Goal: Information Seeking & Learning: Learn about a topic

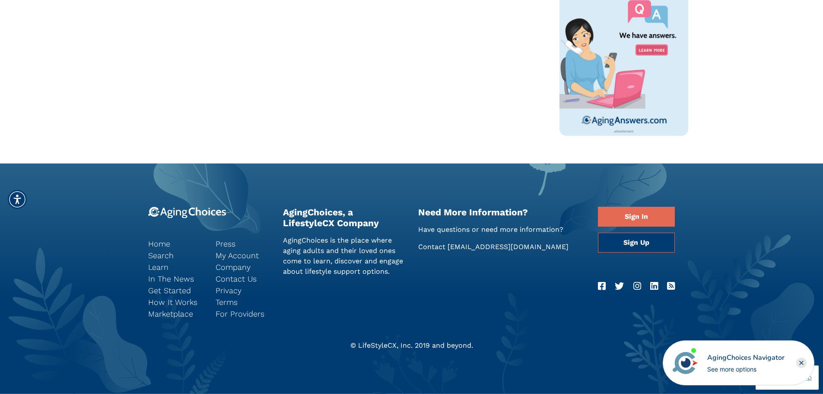
scroll to position [490, 0]
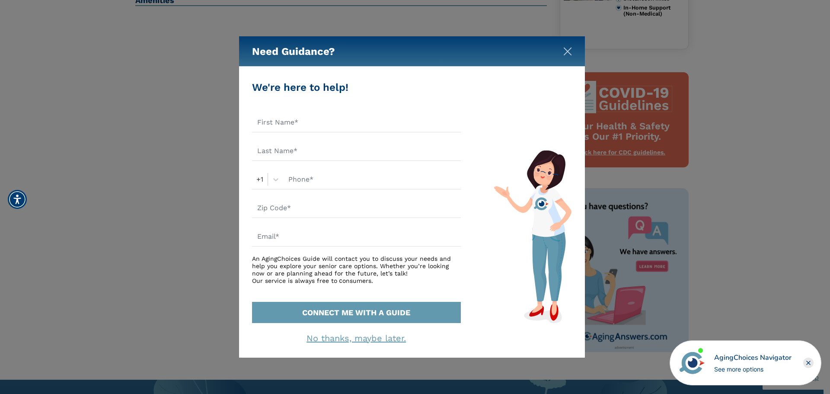
click at [565, 46] on button "Close" at bounding box center [567, 49] width 9 height 9
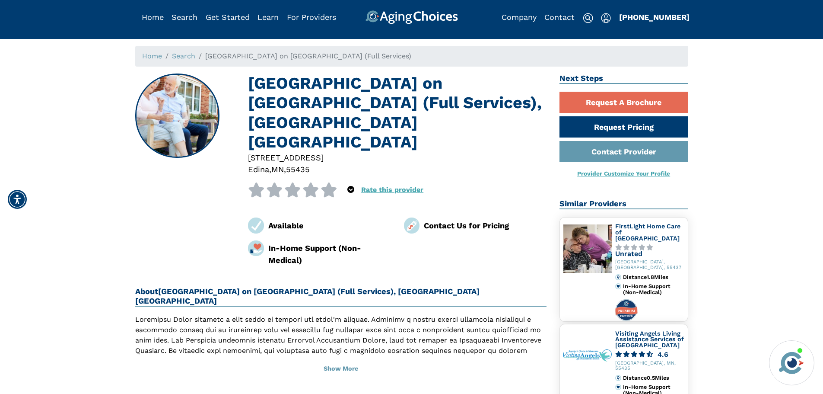
scroll to position [0, 0]
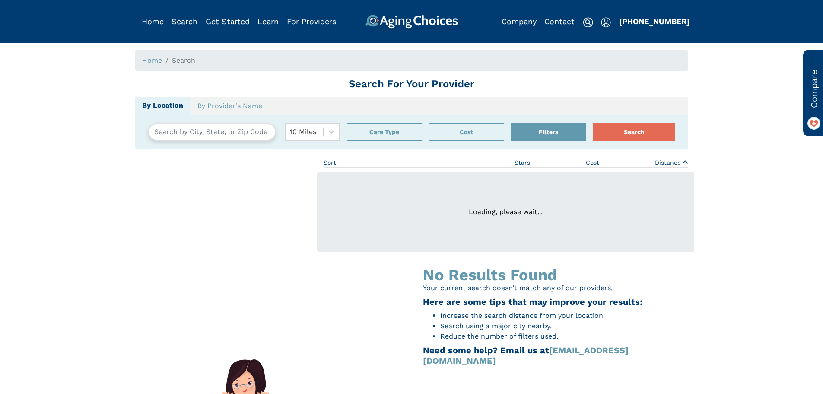
type input "Minneapolis, Minnesota, USA 55420"
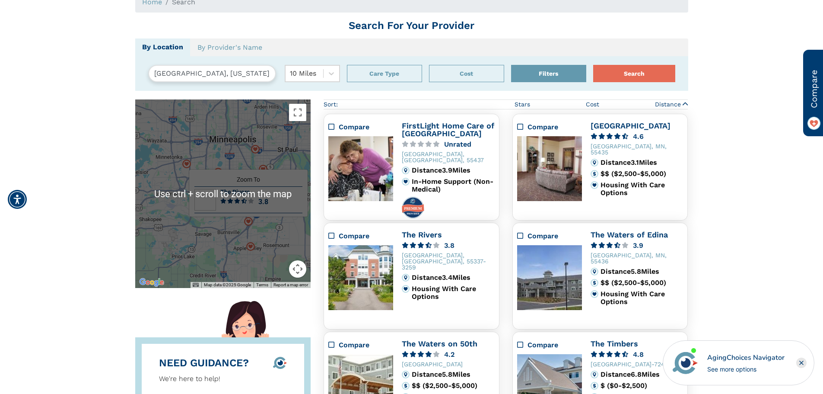
scroll to position [432, 0]
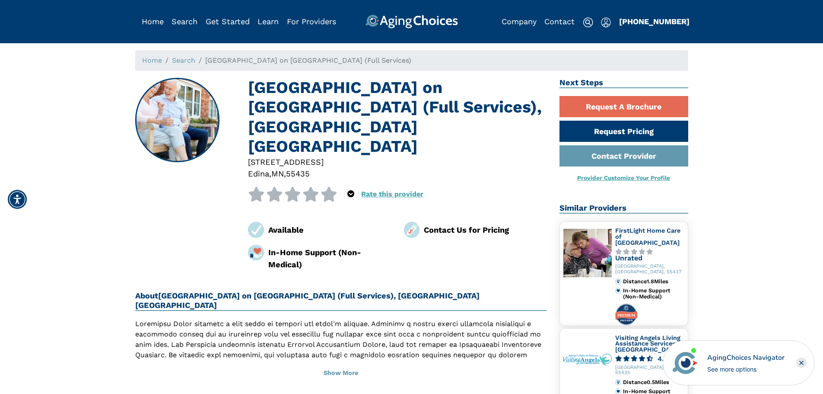
click at [207, 291] on h2 "About [GEOGRAPHIC_DATA] on [GEOGRAPHIC_DATA] (Full Services), [GEOGRAPHIC_DATA]…" at bounding box center [341, 301] width 412 height 20
click at [209, 291] on h2 "About Edina Park Plaza on Edinborough Park (Full Services), Edina MN" at bounding box center [341, 301] width 412 height 20
click at [210, 291] on h2 "About Edina Park Plaza on Edinborough Park (Full Services), Edina MN" at bounding box center [341, 301] width 412 height 20
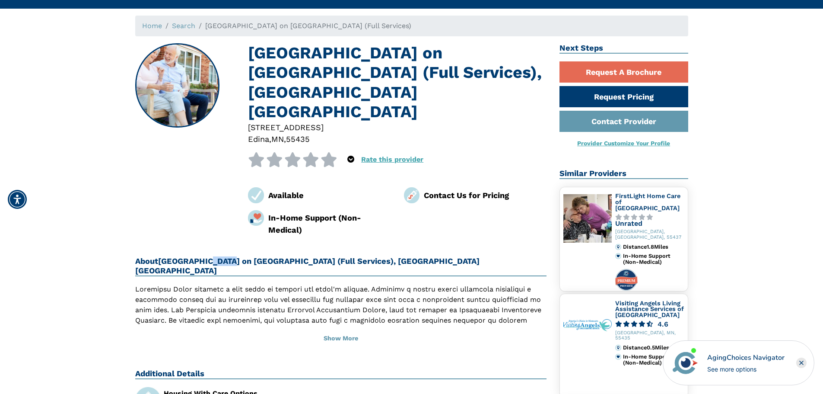
scroll to position [86, 0]
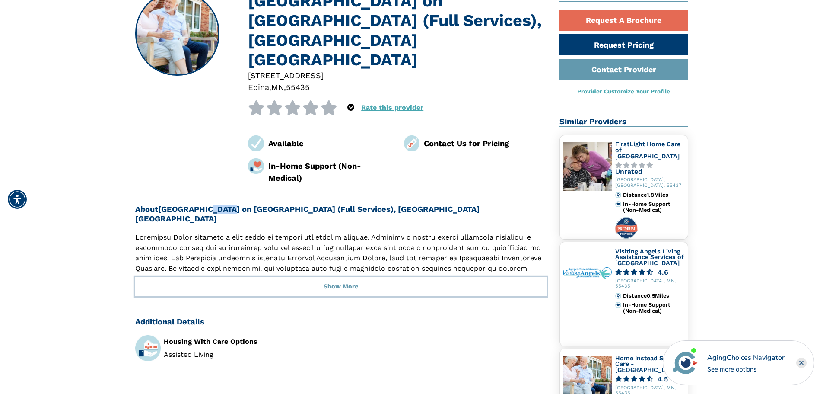
click at [330, 277] on button "Show More" at bounding box center [341, 286] width 412 height 19
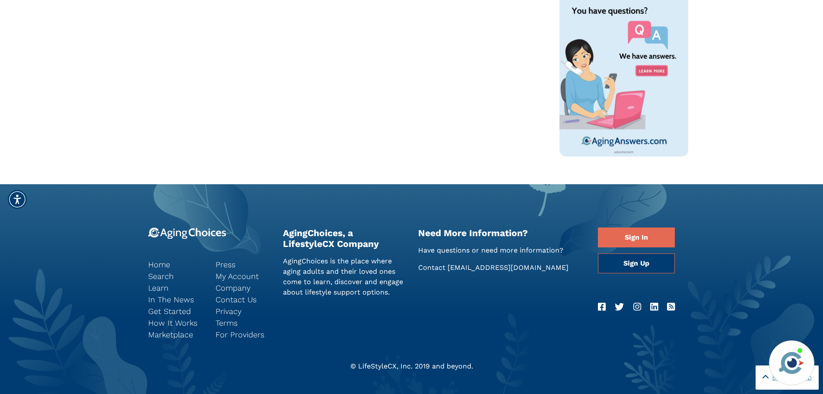
scroll to position [692, 0]
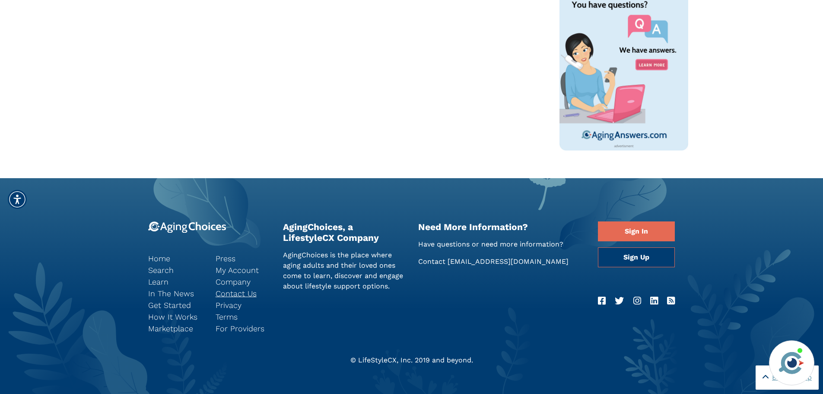
click at [251, 297] on link "Contact Us" at bounding box center [243, 293] width 54 height 12
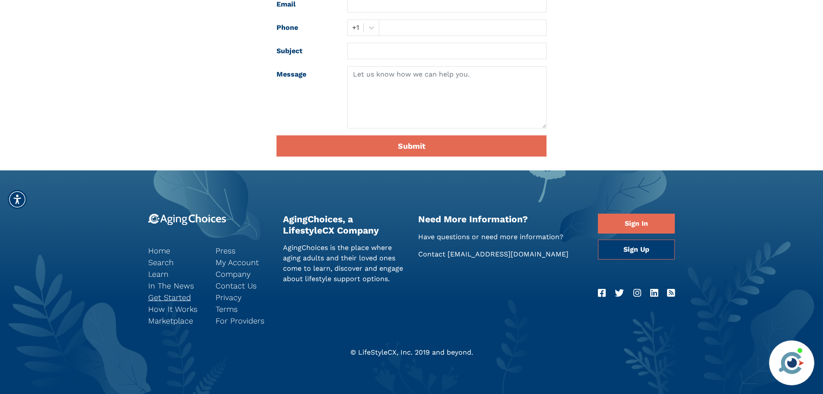
scroll to position [246, 0]
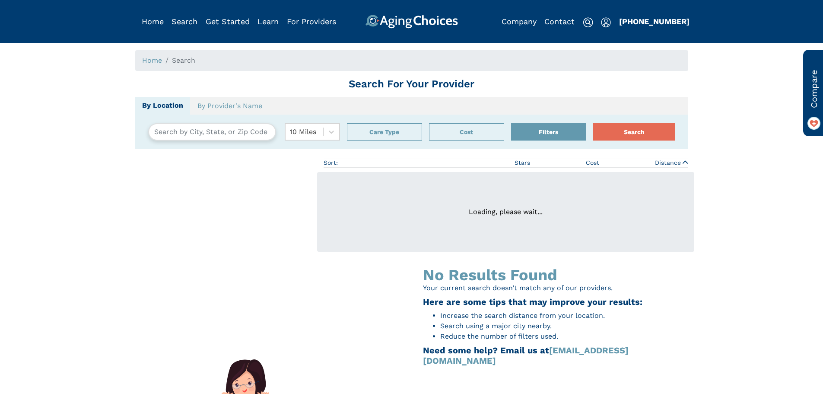
type input "[GEOGRAPHIC_DATA], [US_STATE][GEOGRAPHIC_DATA]"
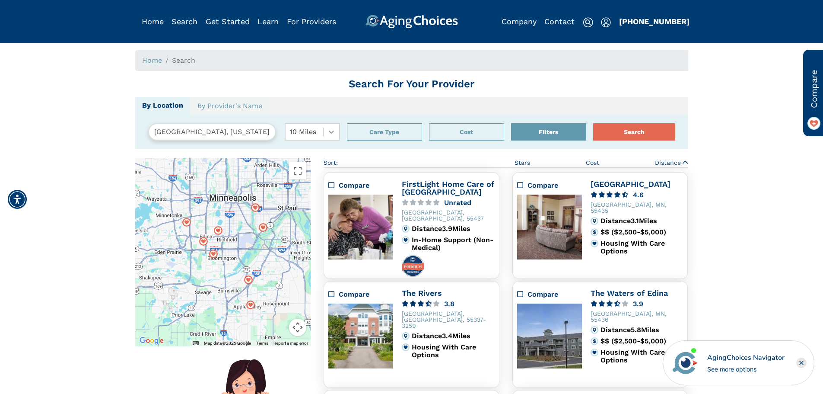
click at [332, 136] on icon at bounding box center [331, 132] width 9 height 9
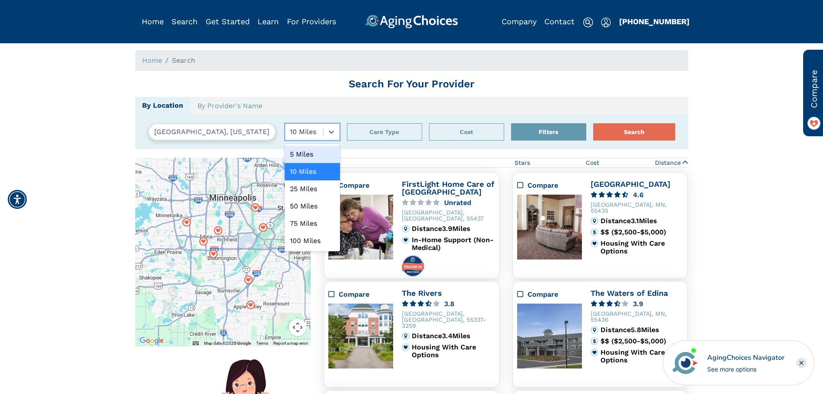
click at [319, 155] on div "5 Miles" at bounding box center [312, 154] width 55 height 17
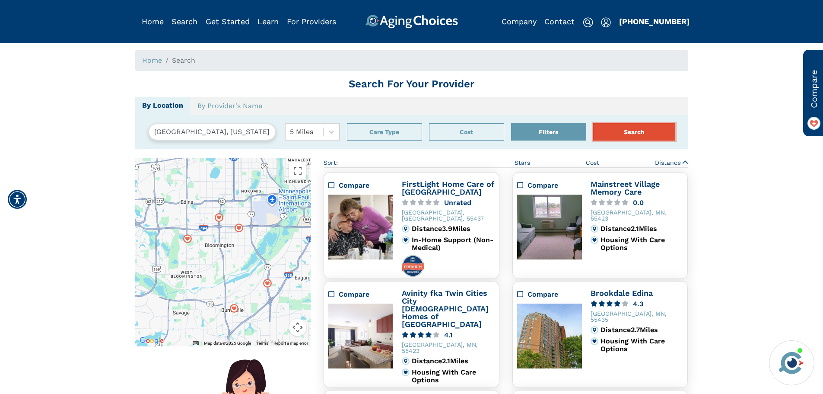
click at [618, 133] on button "Search" at bounding box center [635, 131] width 82 height 17
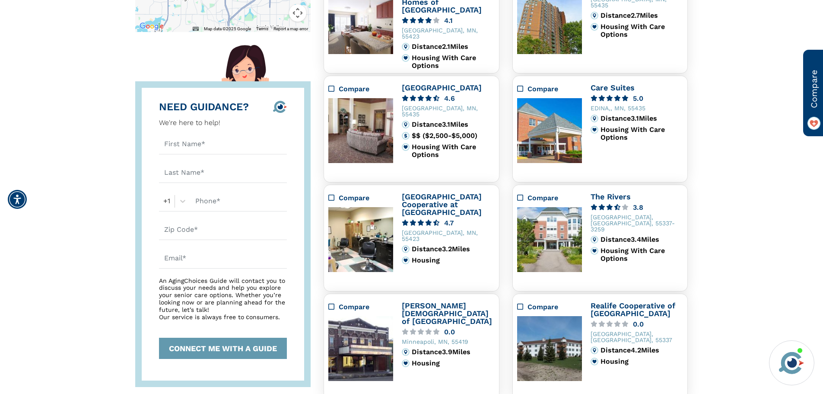
scroll to position [331, 0]
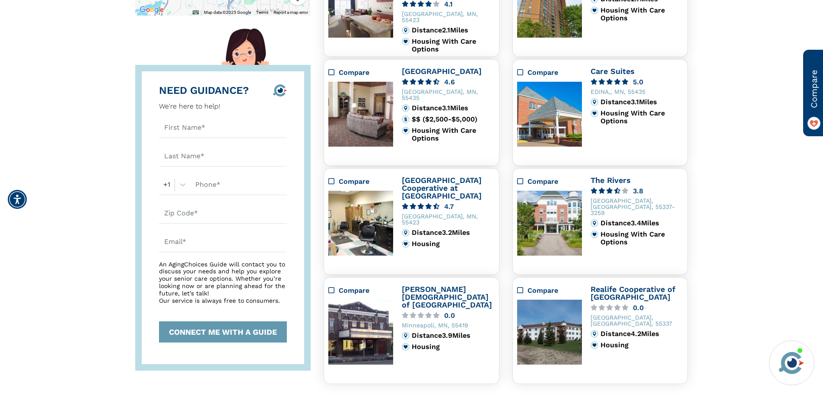
click at [558, 136] on img at bounding box center [549, 114] width 65 height 65
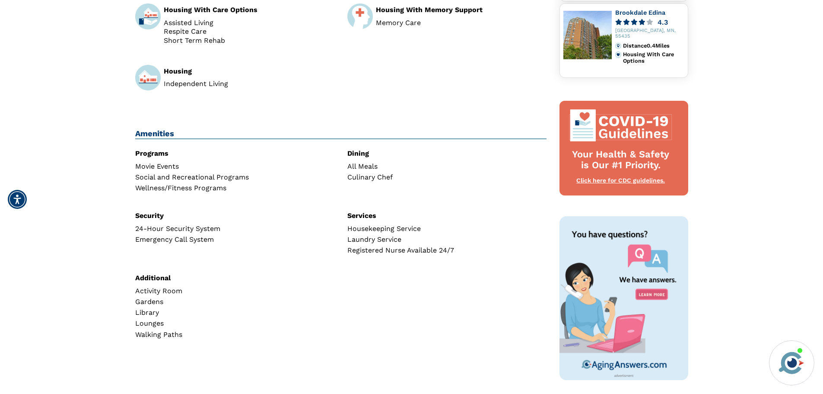
scroll to position [355, 0]
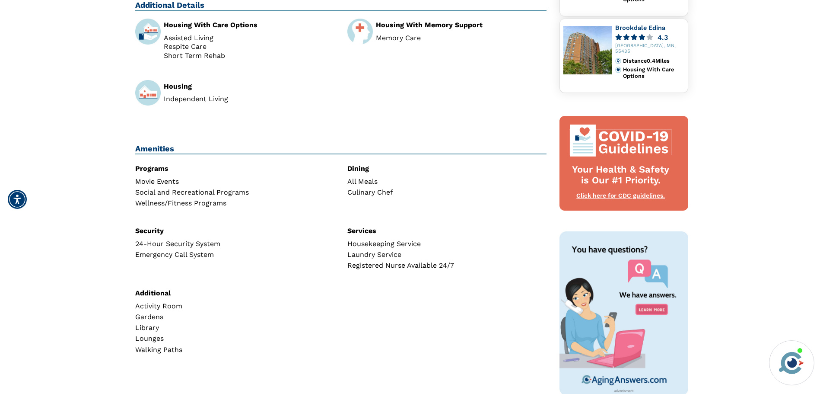
click at [376, 250] on div "Housekeeping Service Laundry Service Registered Nurse Available 24/7" at bounding box center [447, 254] width 199 height 29
click at [377, 250] on div "Housekeeping Service Laundry Service Registered Nurse Available 24/7" at bounding box center [447, 254] width 199 height 29
click at [367, 230] on div "Services" at bounding box center [447, 230] width 199 height 7
click at [366, 229] on div "Services" at bounding box center [447, 230] width 199 height 7
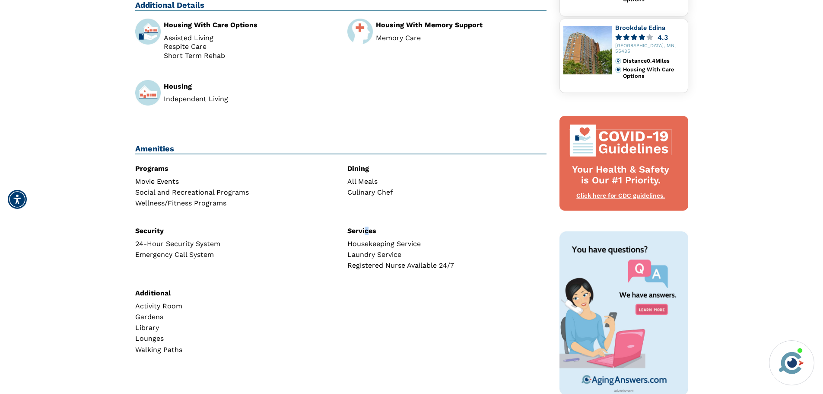
click at [365, 227] on div "Services" at bounding box center [447, 230] width 199 height 7
click at [377, 253] on div "Laundry Service" at bounding box center [447, 254] width 199 height 7
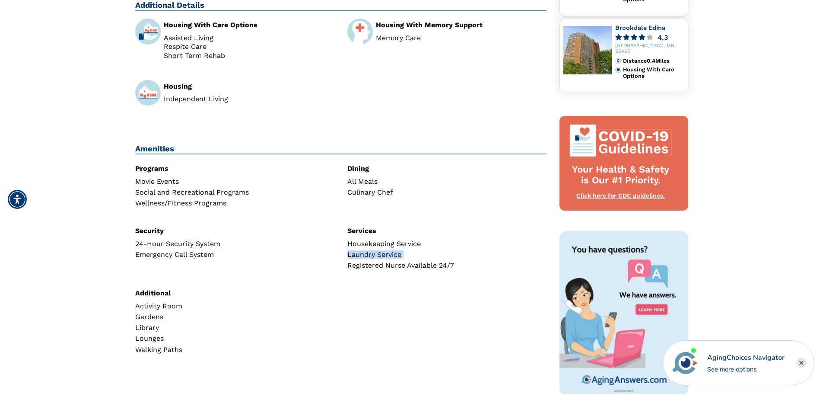
click at [375, 253] on div "Laundry Service" at bounding box center [447, 254] width 199 height 7
click at [375, 292] on div "Programs Movie Events Social and Recreational Programs Wellness/Fitness Program…" at bounding box center [341, 267] width 425 height 208
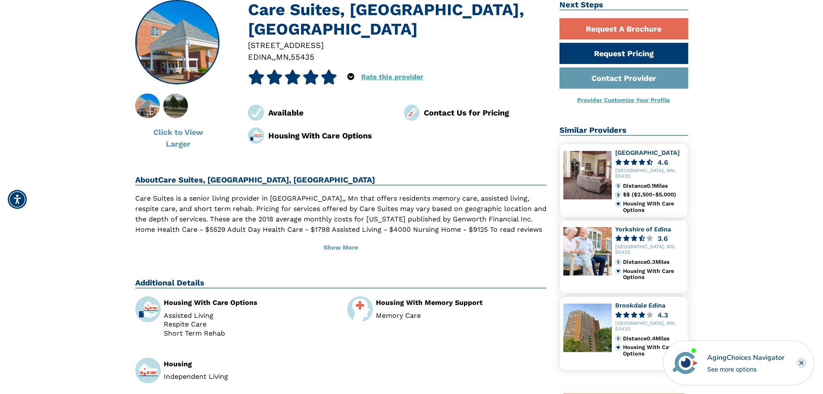
scroll to position [53, 0]
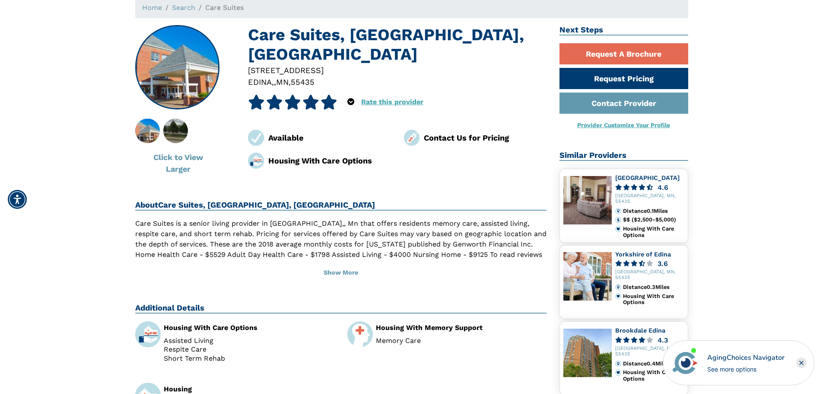
click at [593, 126] on link "Provider Customize Your Profile" at bounding box center [624, 124] width 93 height 7
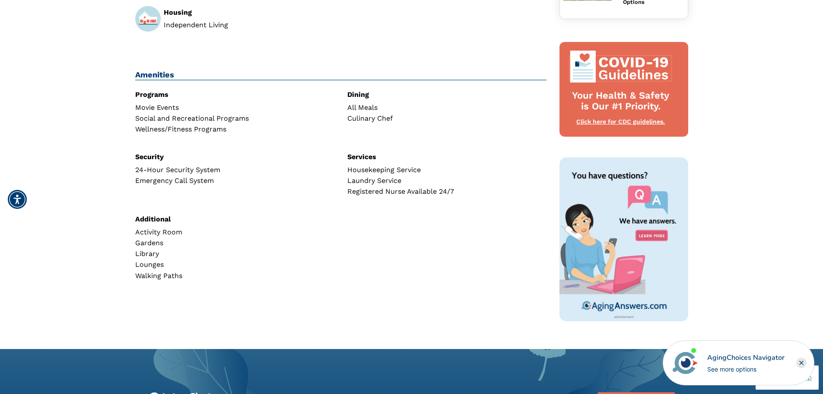
scroll to position [442, 0]
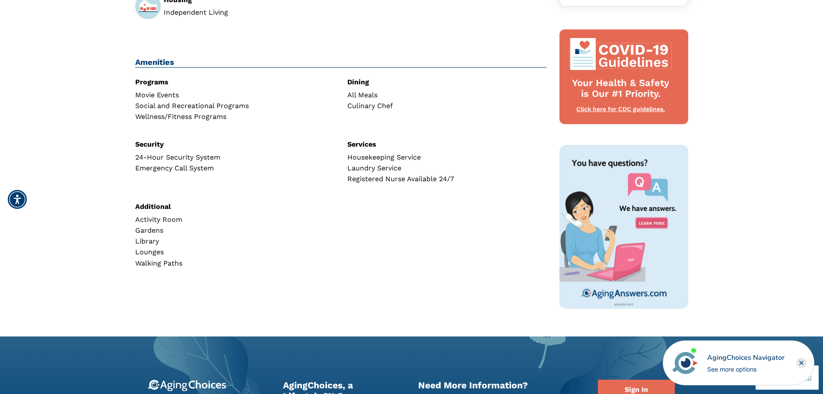
click at [383, 160] on div "Housekeeping Service" at bounding box center [447, 157] width 199 height 7
click at [383, 161] on div "Housekeeping Service" at bounding box center [447, 157] width 199 height 7
click at [383, 162] on div "Housekeeping Service Laundry Service Registered Nurse Available 24/7" at bounding box center [447, 168] width 199 height 29
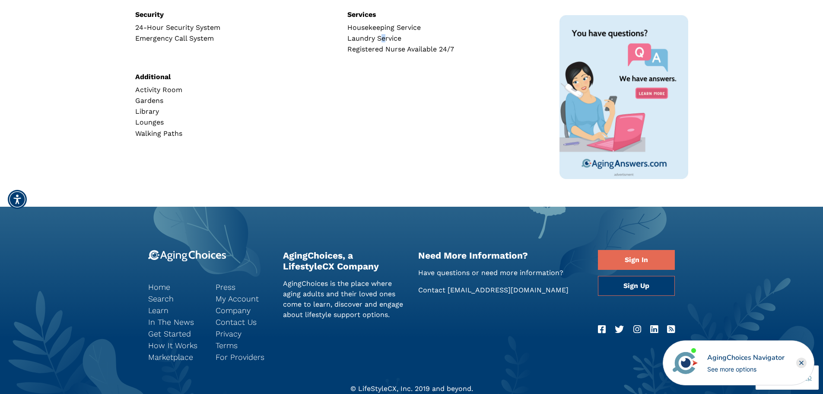
scroll to position [615, 0]
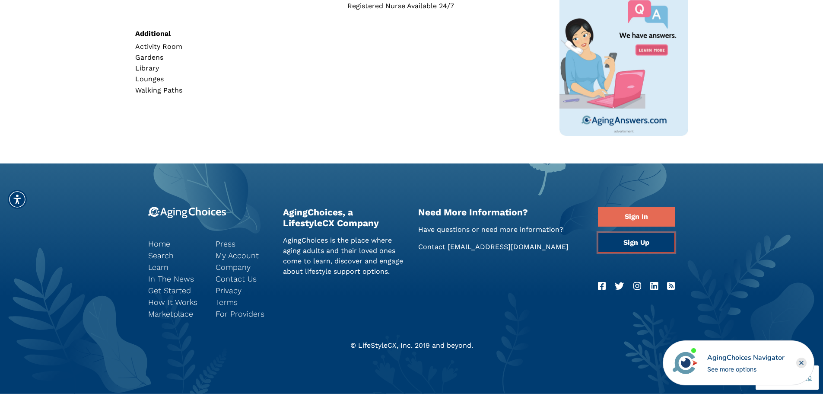
click at [613, 246] on link "Sign Up" at bounding box center [636, 243] width 77 height 20
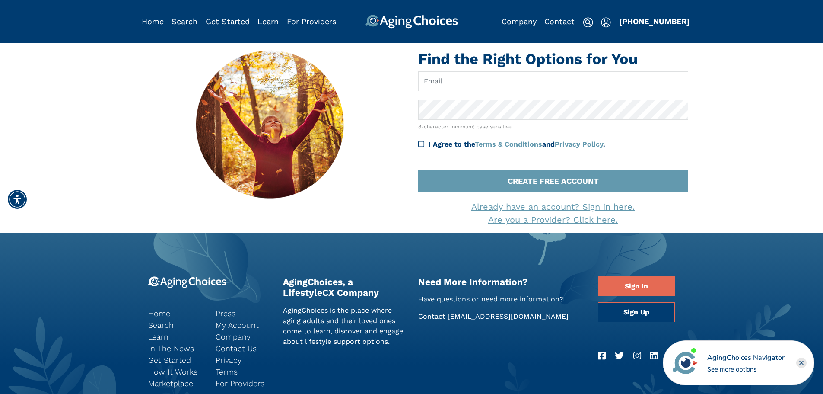
click at [555, 20] on link "Contact" at bounding box center [560, 21] width 30 height 9
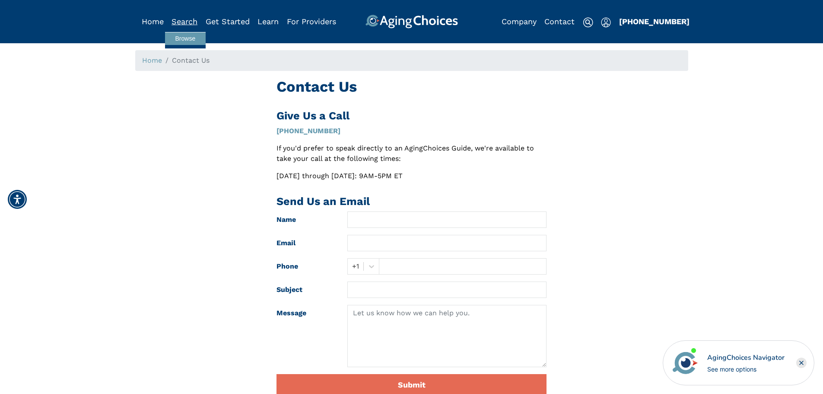
click at [190, 19] on link "Search" at bounding box center [185, 21] width 26 height 9
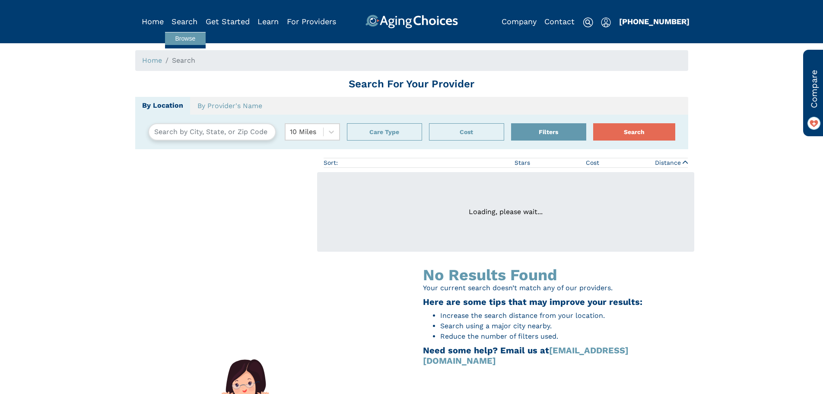
type input "Minneapolis, Minnesota, USA 55420"
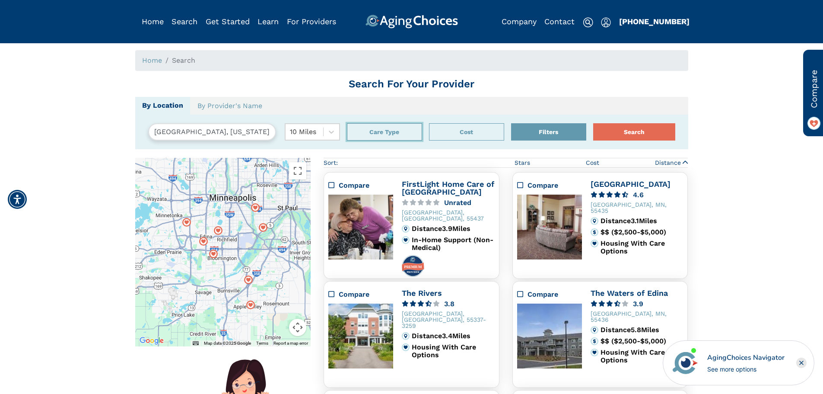
click at [395, 135] on button "Care Type" at bounding box center [384, 131] width 75 height 17
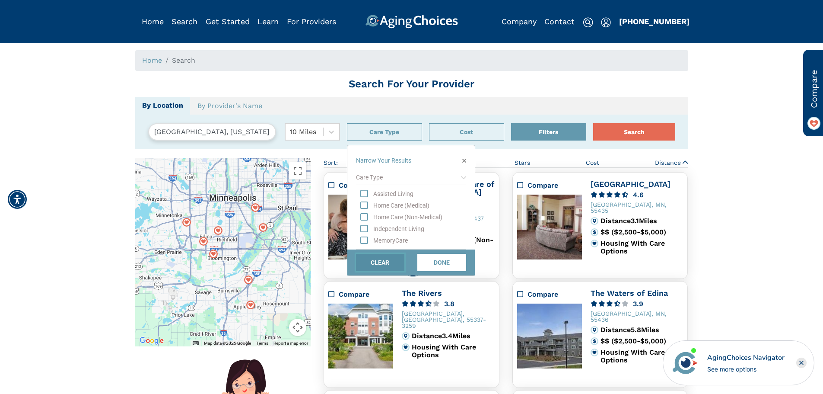
click at [386, 268] on button "CLEAR" at bounding box center [380, 262] width 49 height 17
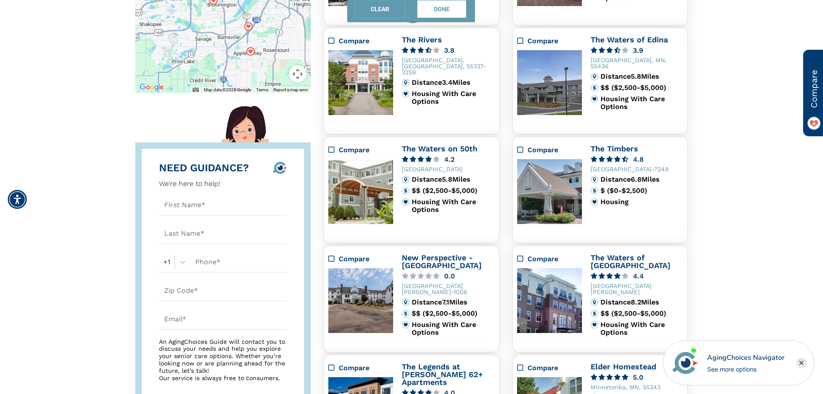
scroll to position [287, 0]
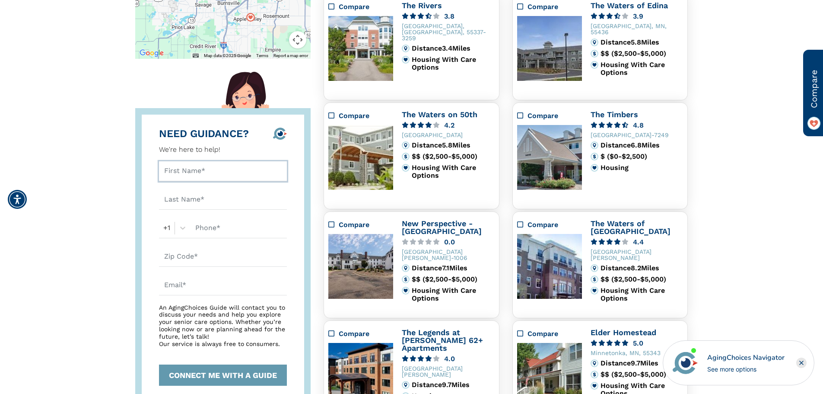
click at [201, 173] on input "text" at bounding box center [223, 171] width 128 height 20
type input "Stuart"
click at [182, 189] on form "Stuart +1 An AgingChoices Guide will contact you to discuss your needs and help…" at bounding box center [223, 257] width 128 height 258
click at [191, 193] on input "text" at bounding box center [223, 200] width 128 height 20
type input "Hawkinson"
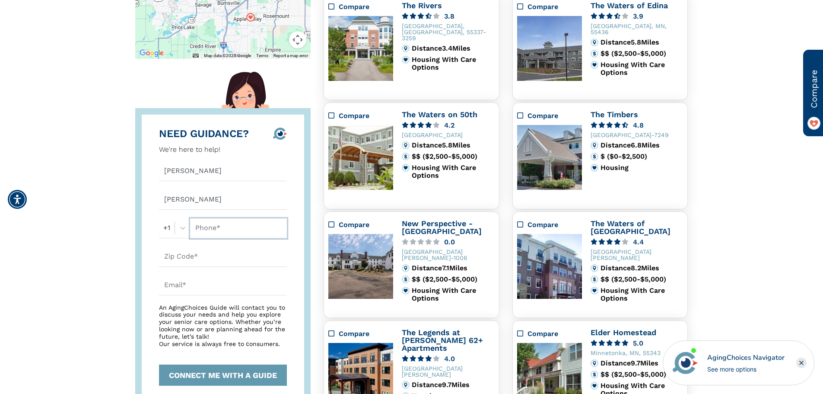
click at [206, 228] on input "text" at bounding box center [238, 228] width 97 height 20
type input "7639132482"
click at [217, 258] on input "text" at bounding box center [223, 257] width 128 height 20
type input "55435"
click at [207, 286] on input "text" at bounding box center [223, 285] width 128 height 20
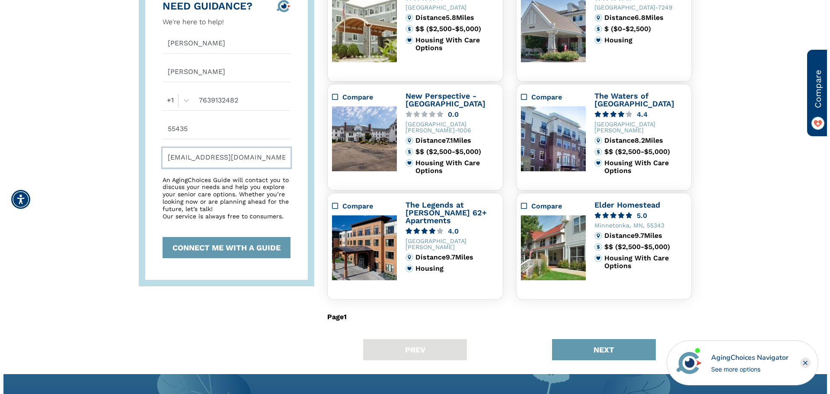
scroll to position [504, 0]
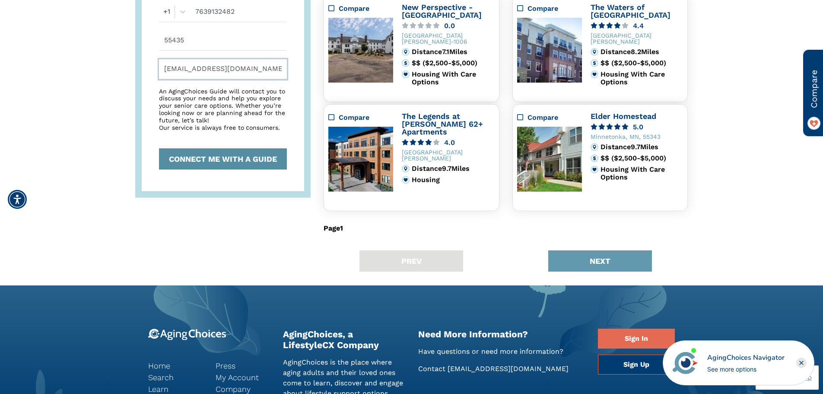
type input "stuarthawk@gmail.com"
click at [264, 166] on button "CONNECT ME WITH A GUIDE" at bounding box center [223, 158] width 128 height 21
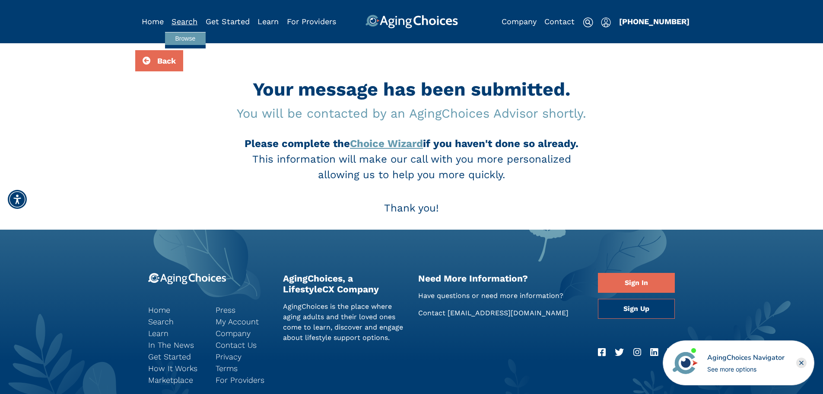
click at [186, 24] on link "Search" at bounding box center [185, 21] width 26 height 9
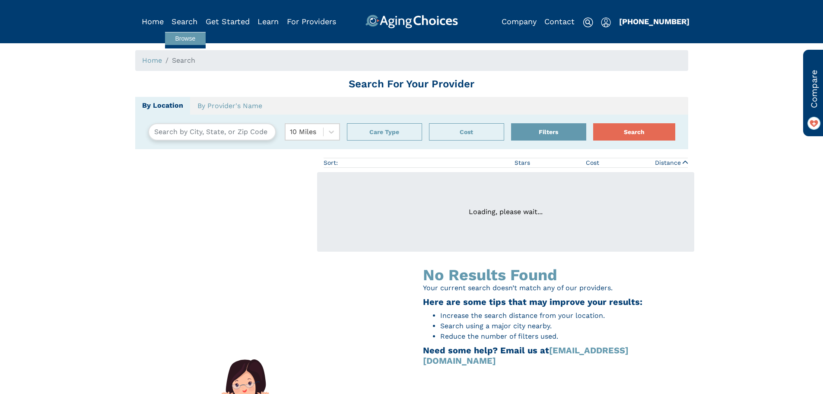
type input "[GEOGRAPHIC_DATA], [US_STATE][GEOGRAPHIC_DATA]"
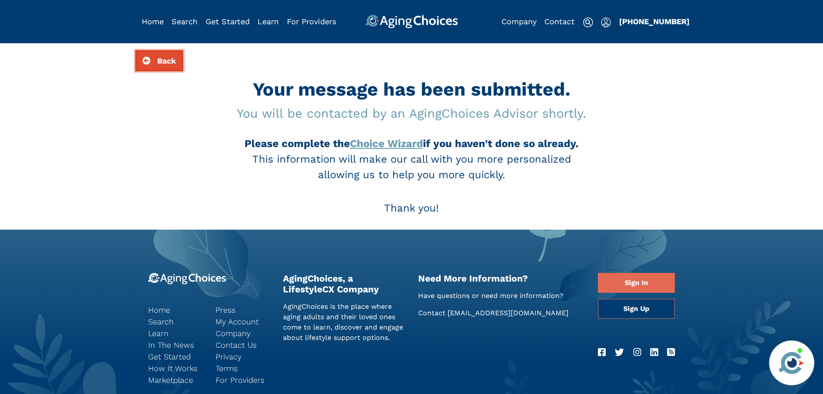
click at [150, 65] on button "Back" at bounding box center [159, 60] width 48 height 21
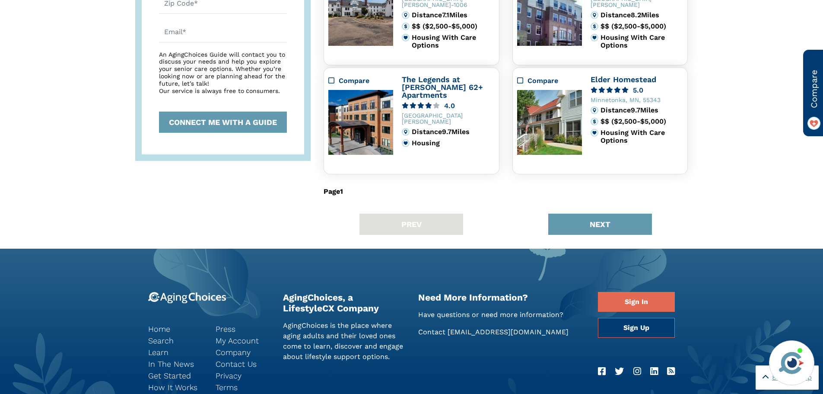
scroll to position [504, 0]
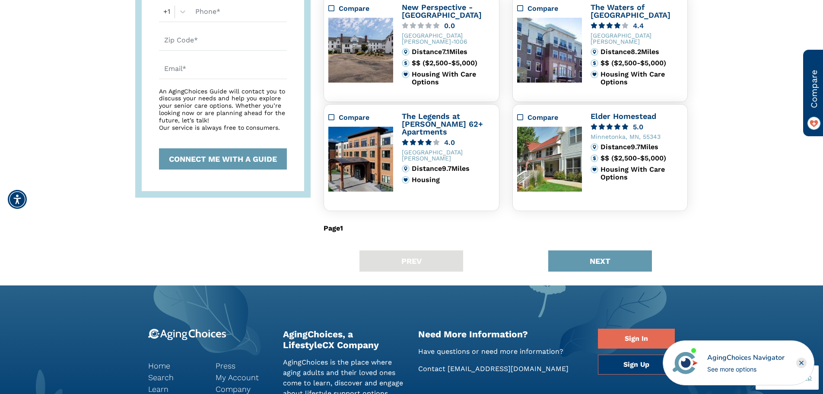
click at [747, 369] on div "See more options" at bounding box center [746, 368] width 77 height 9
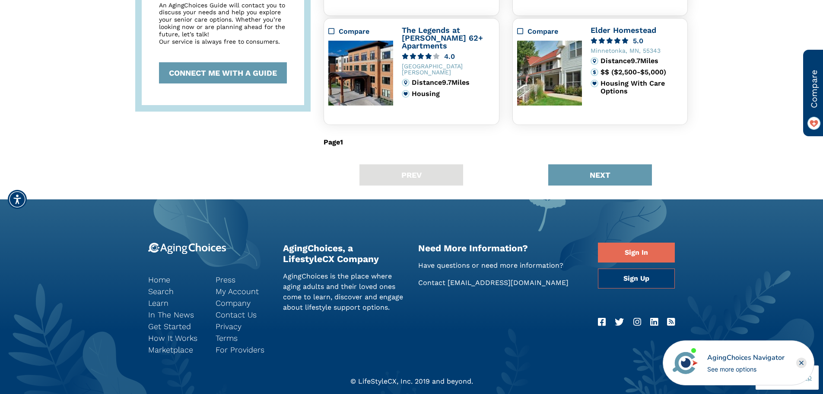
scroll to position [625, 0]
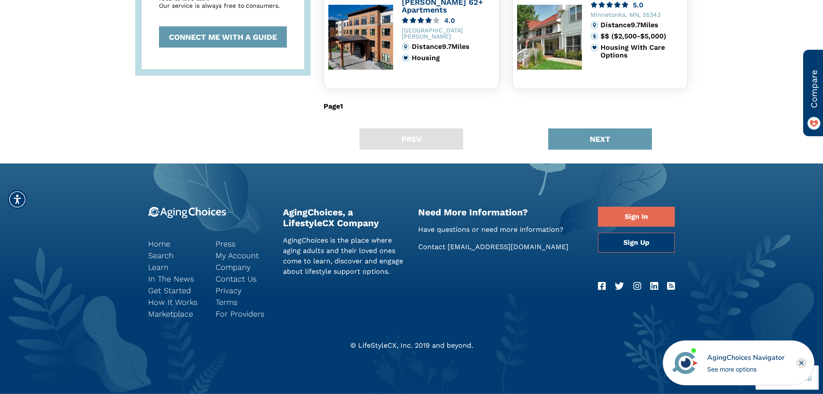
click at [803, 363] on icon "Close" at bounding box center [802, 362] width 10 height 10
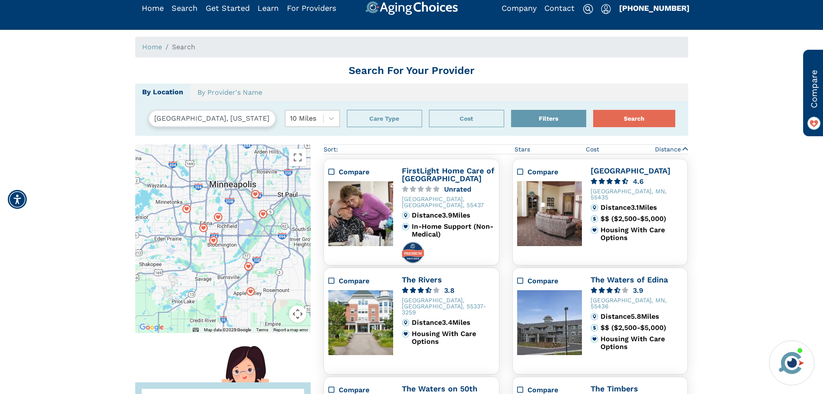
scroll to position [0, 0]
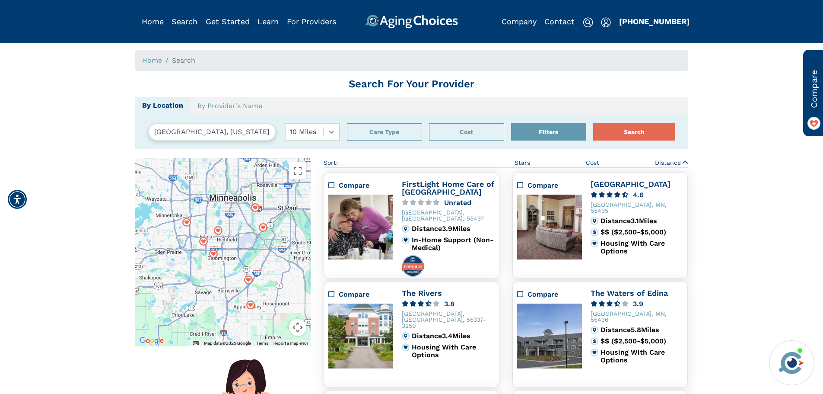
click at [327, 132] on icon at bounding box center [331, 132] width 9 height 9
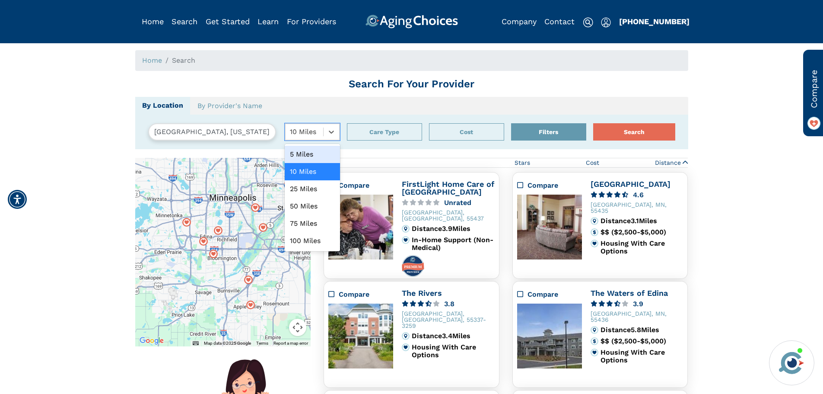
click at [313, 153] on div "5 Miles" at bounding box center [312, 154] width 55 height 17
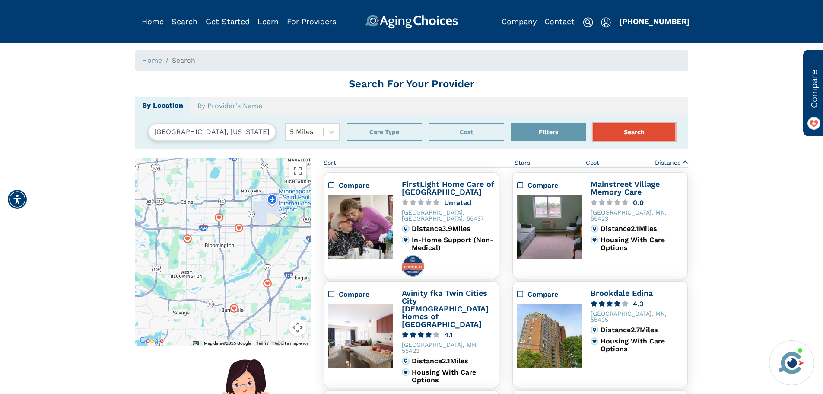
click at [663, 136] on button "Search" at bounding box center [635, 131] width 82 height 17
click at [367, 87] on h1 "Search For Your Provider" at bounding box center [411, 84] width 553 height 13
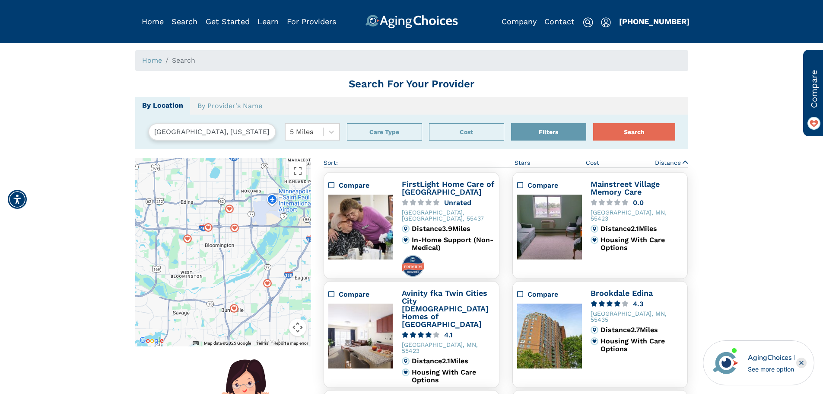
click at [209, 59] on ol "Home Search" at bounding box center [411, 60] width 553 height 21
click at [222, 62] on ol "Home Search" at bounding box center [411, 60] width 553 height 21
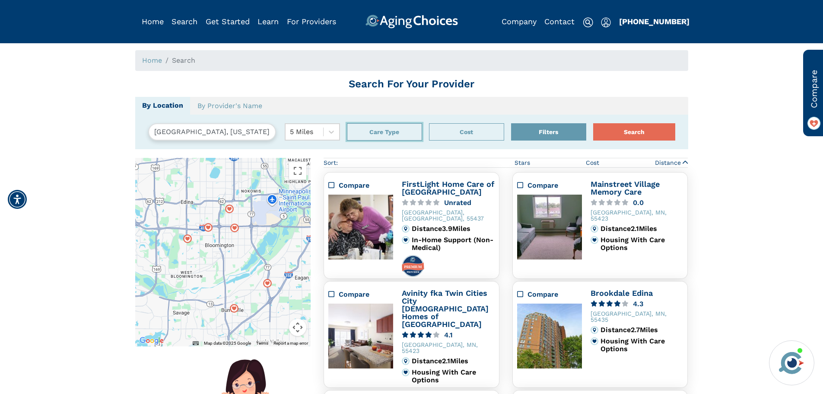
click at [389, 135] on button "Care Type" at bounding box center [384, 131] width 75 height 17
click at [463, 137] on button "Cost" at bounding box center [466, 131] width 75 height 17
click at [557, 130] on button "Filters" at bounding box center [548, 131] width 75 height 17
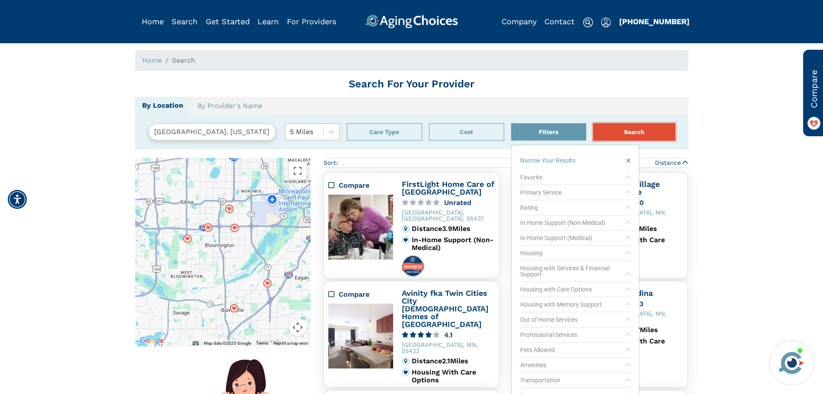
click at [635, 136] on button "Search" at bounding box center [635, 131] width 82 height 17
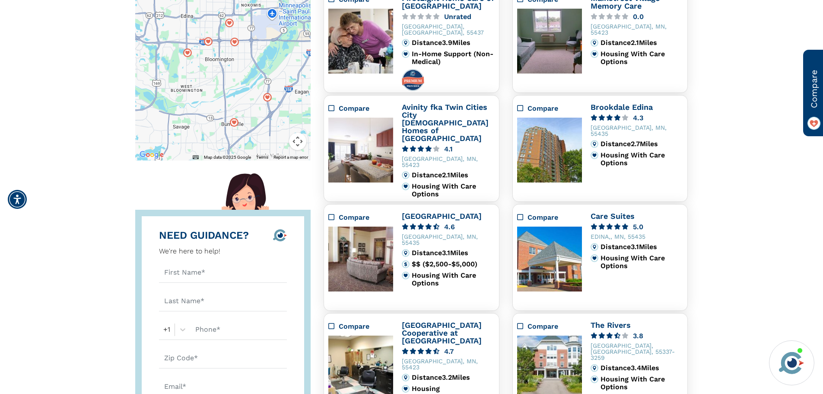
scroll to position [201, 0]
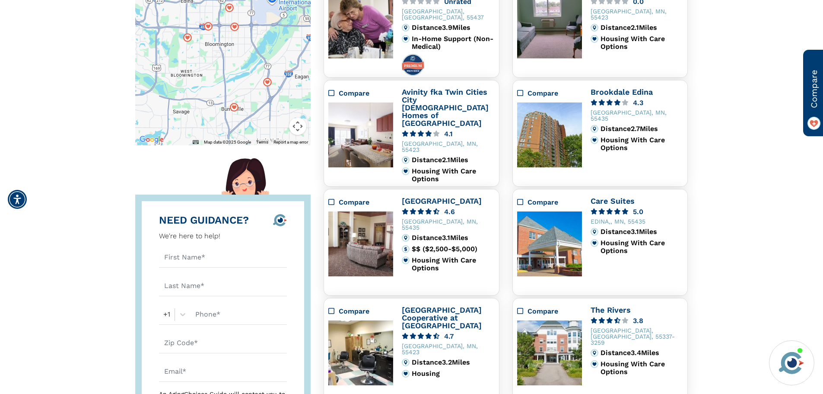
click at [535, 243] on img at bounding box center [549, 243] width 65 height 65
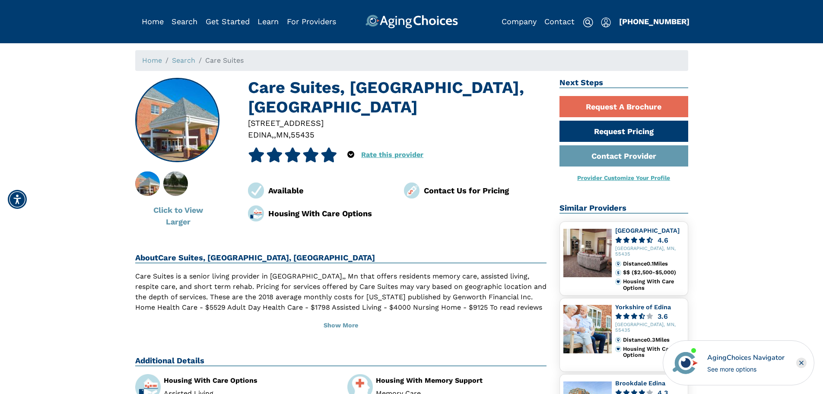
click at [653, 180] on link "Provider Customize Your Profile" at bounding box center [624, 177] width 93 height 7
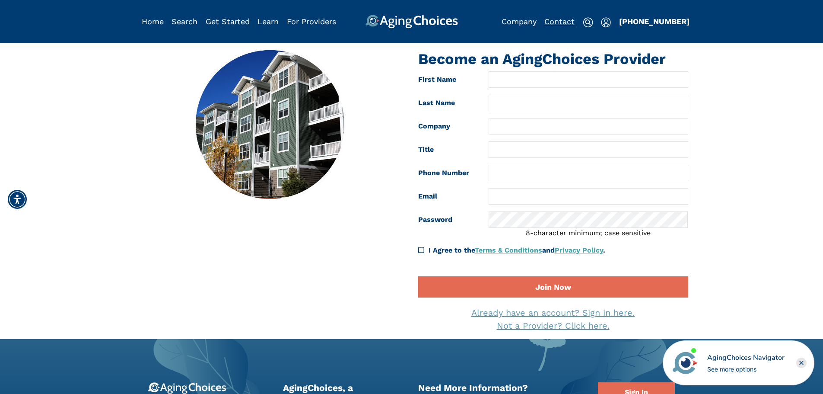
click at [551, 22] on link "Contact" at bounding box center [560, 21] width 30 height 9
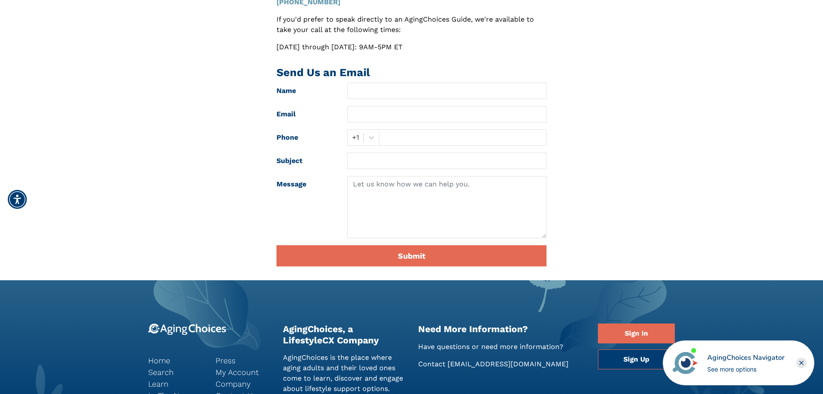
scroll to position [130, 0]
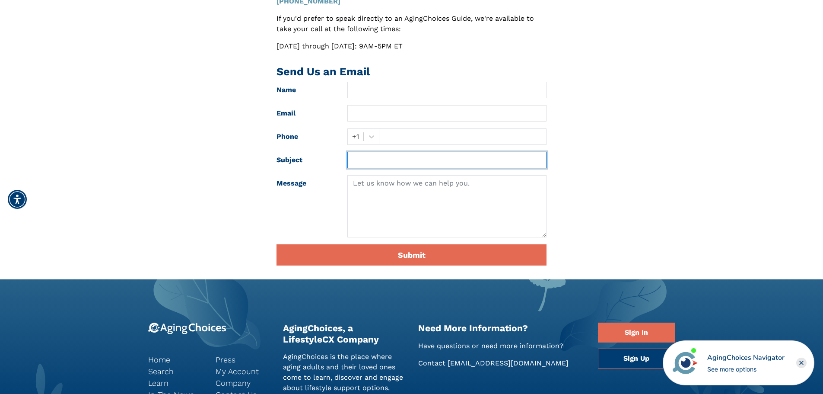
click at [364, 157] on input "text" at bounding box center [447, 160] width 199 height 16
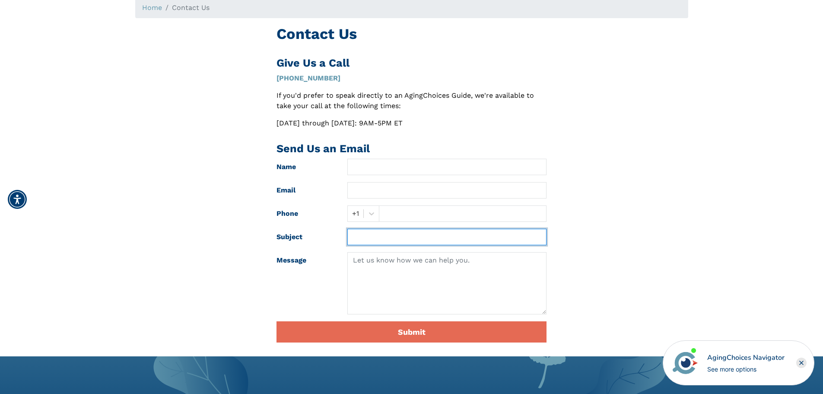
scroll to position [43, 0]
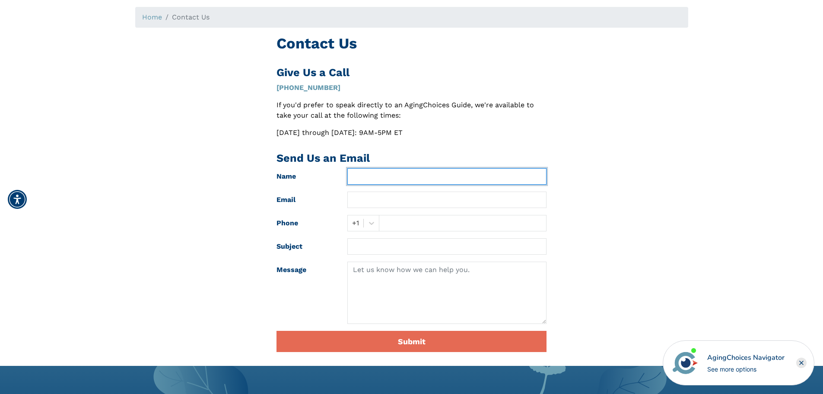
click at [369, 182] on input "text" at bounding box center [447, 176] width 199 height 16
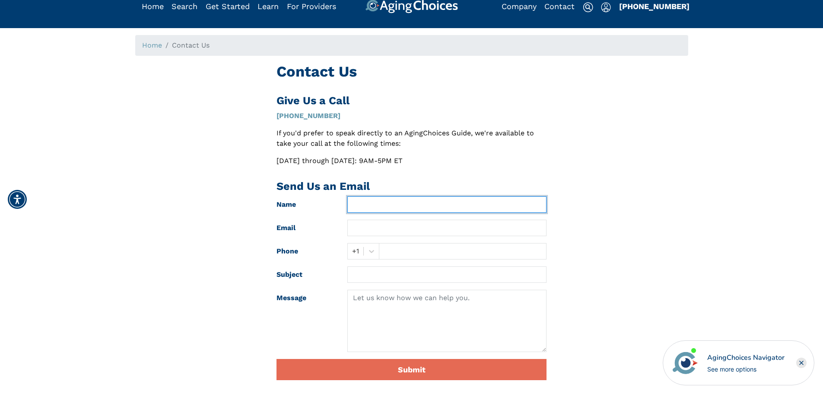
scroll to position [0, 0]
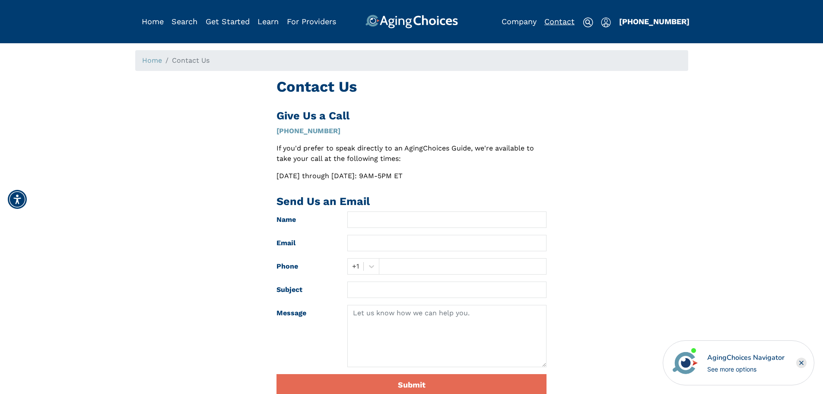
click at [561, 22] on link "Contact" at bounding box center [560, 21] width 30 height 9
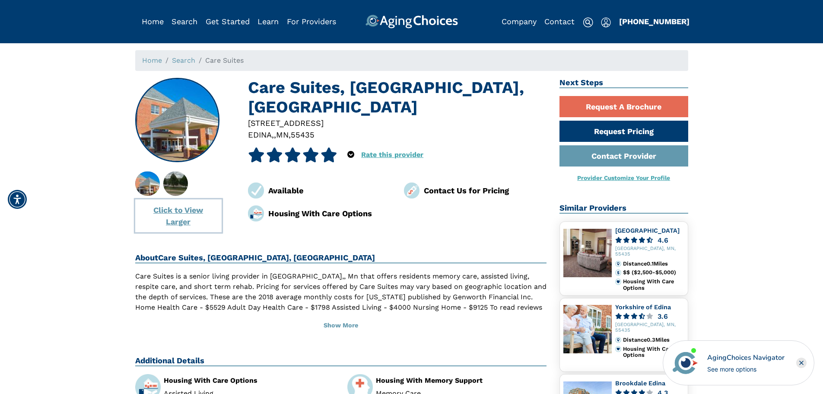
click at [177, 224] on button "Click to View Larger" at bounding box center [178, 215] width 86 height 33
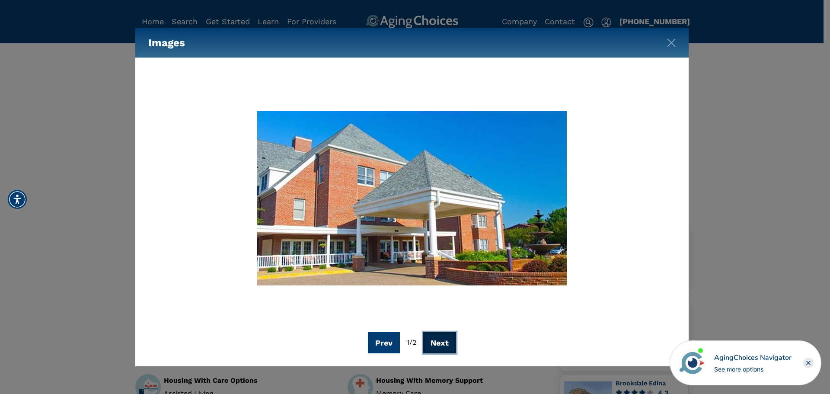
click at [438, 341] on button "Next" at bounding box center [439, 342] width 33 height 21
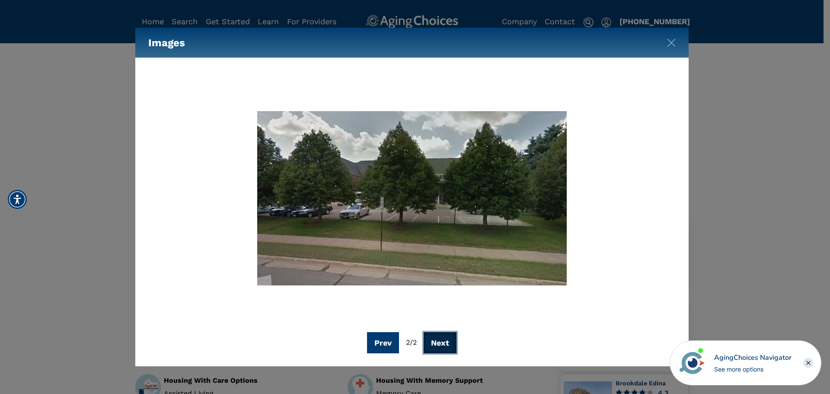
click at [438, 341] on button "Next" at bounding box center [440, 342] width 33 height 21
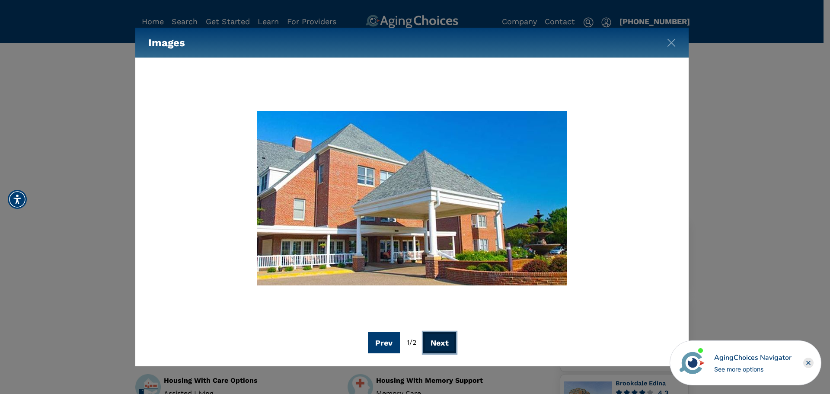
click at [438, 341] on button "Next" at bounding box center [439, 342] width 33 height 21
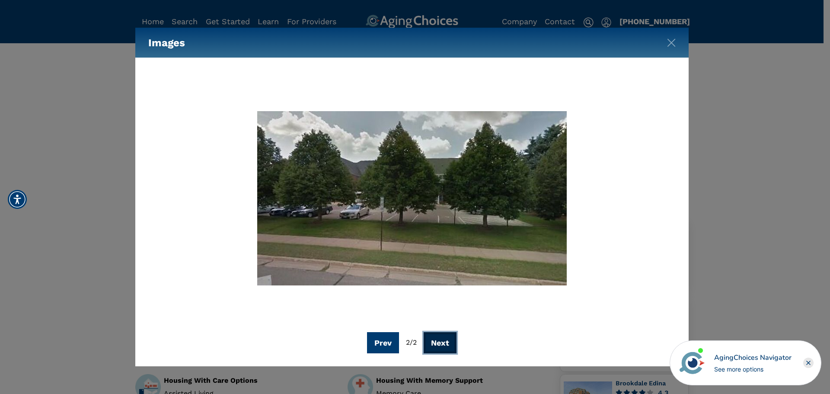
click at [438, 341] on button "Next" at bounding box center [440, 342] width 33 height 21
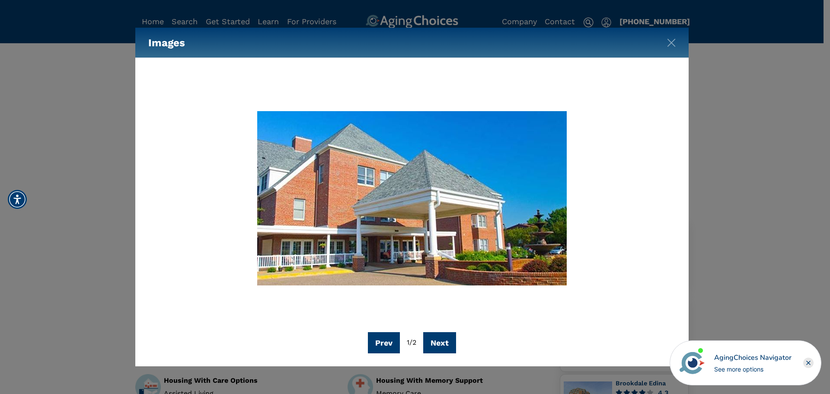
click at [804, 363] on rect "Close" at bounding box center [808, 362] width 10 height 10
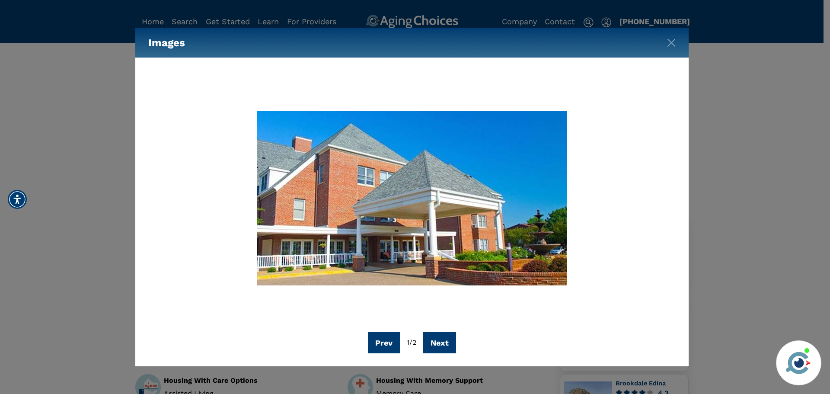
click at [752, 281] on div "Images Prev 1 / 2 Next" at bounding box center [415, 197] width 830 height 394
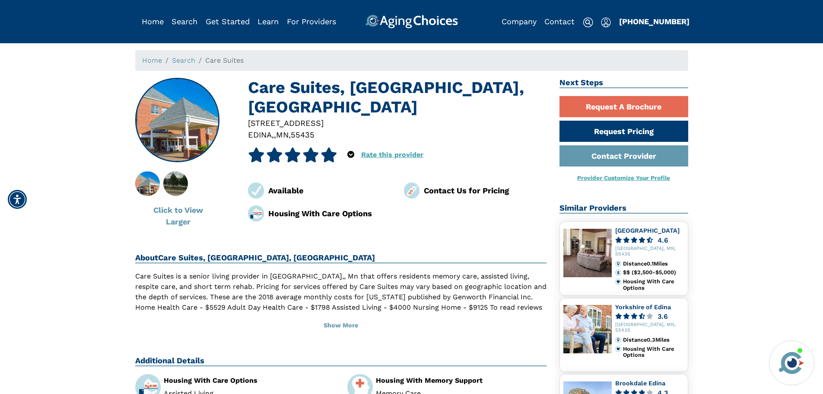
click at [602, 179] on link "Provider Customize Your Profile" at bounding box center [624, 177] width 93 height 7
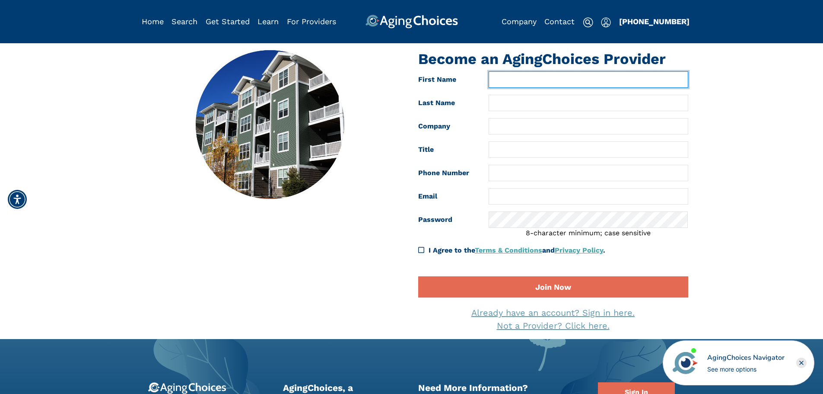
click at [502, 82] on input "text" at bounding box center [588, 79] width 199 height 16
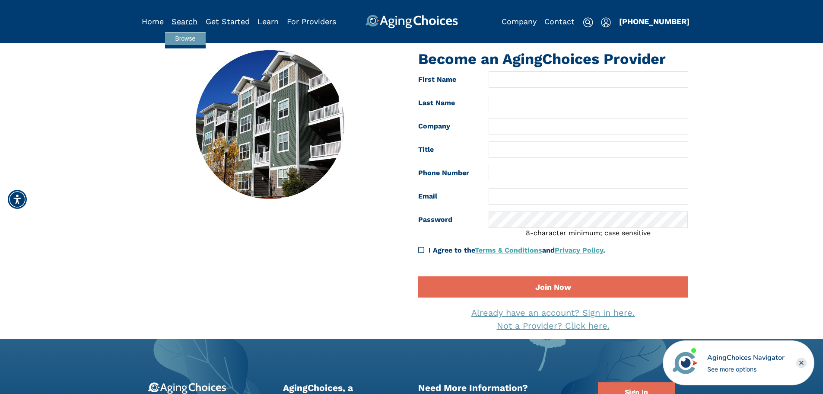
click at [185, 22] on link "Search" at bounding box center [185, 21] width 26 height 9
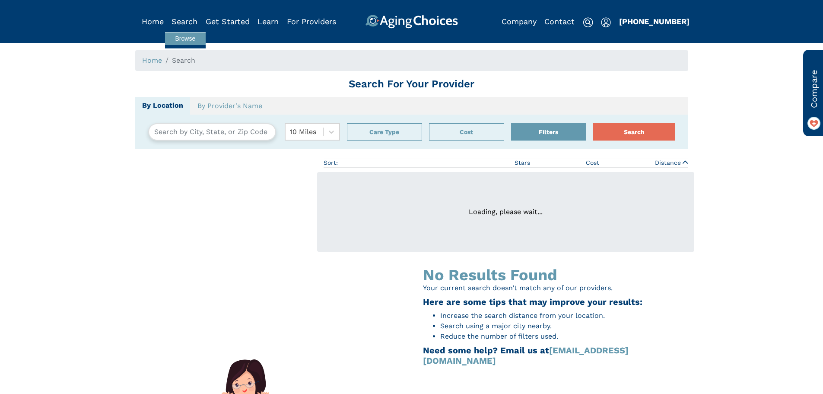
type input "[GEOGRAPHIC_DATA], [US_STATE][GEOGRAPHIC_DATA]"
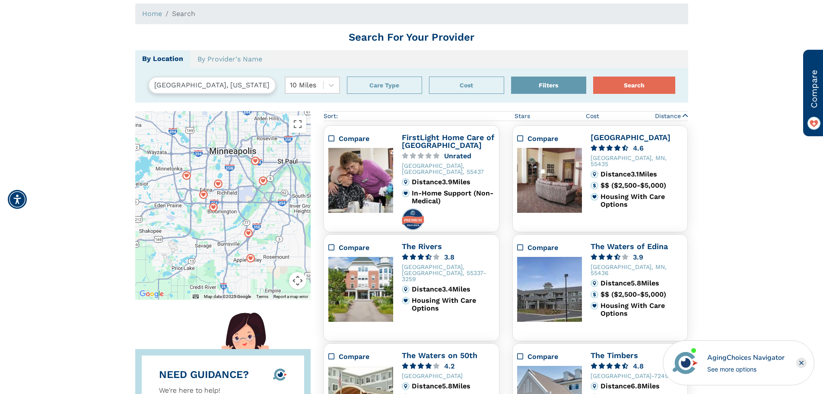
scroll to position [43, 0]
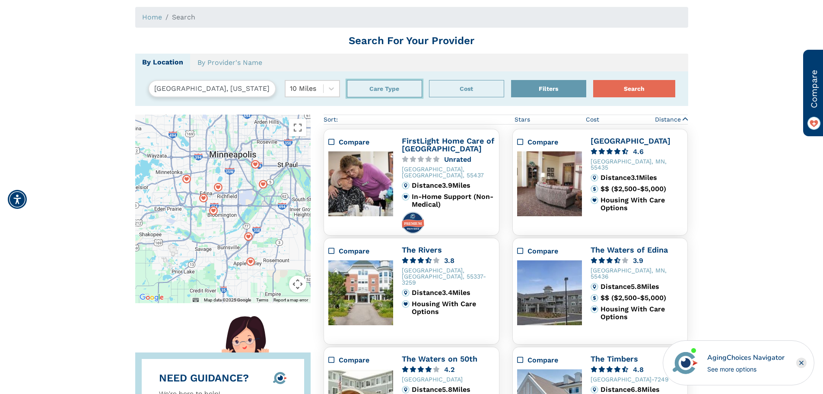
click at [375, 90] on button "Care Type" at bounding box center [384, 88] width 75 height 17
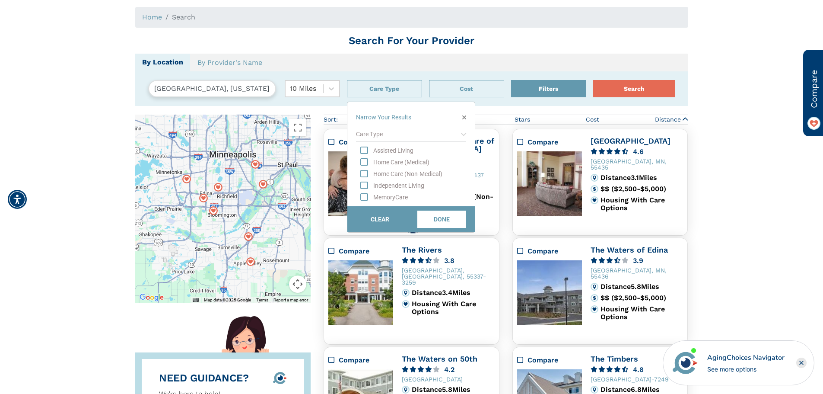
click at [466, 135] on div "Care Type Assisted Living Home Care (Medical) Home Care (Non-Medical) Independe…" at bounding box center [412, 167] width 128 height 80
click at [364, 177] on icon "Home Care (Non-Medical)" at bounding box center [365, 173] width 8 height 9
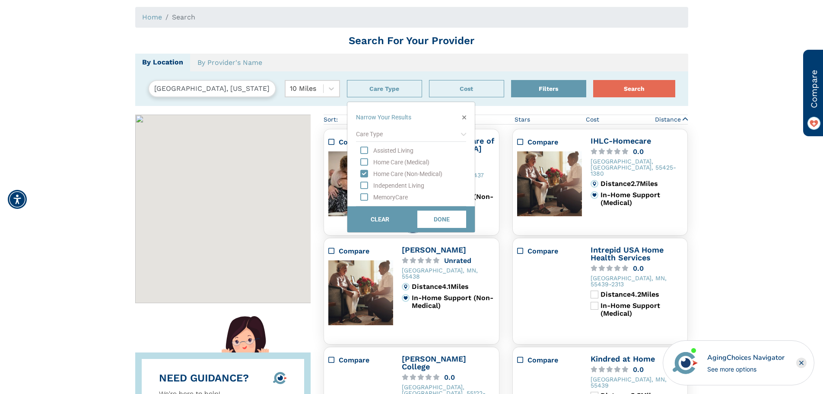
scroll to position [158, 0]
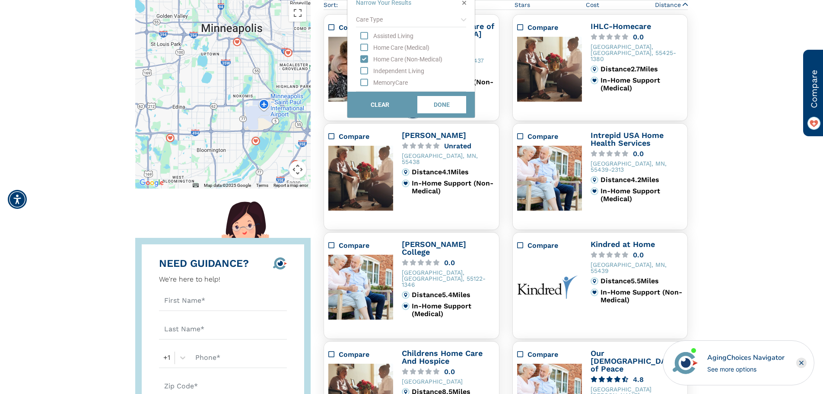
click at [362, 72] on icon "Independent Living" at bounding box center [365, 71] width 8 height 9
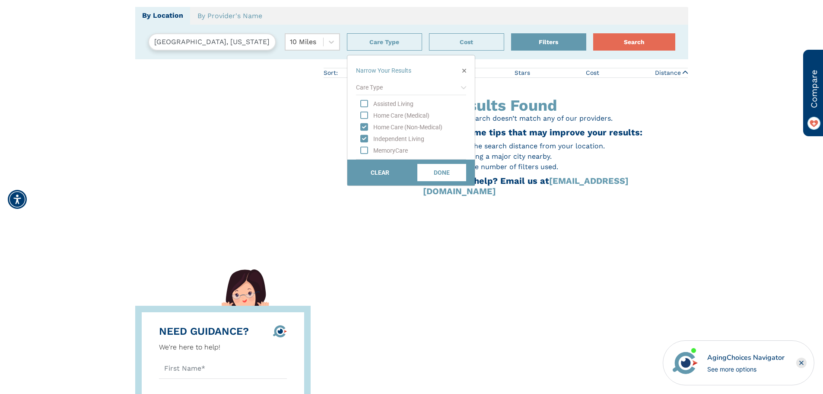
scroll to position [71, 0]
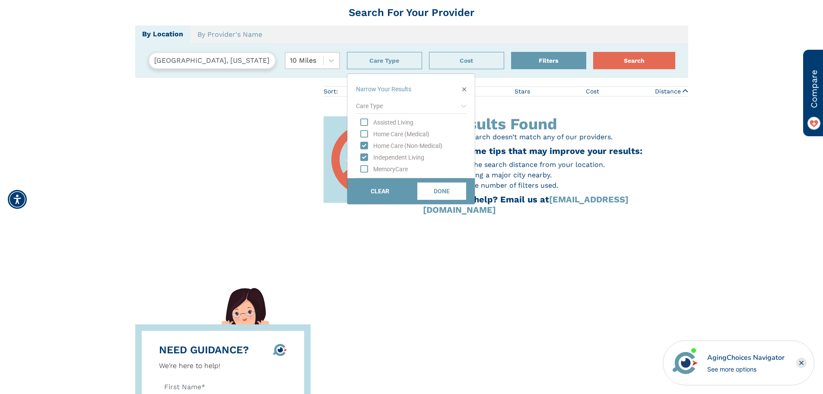
click at [361, 171] on icon "MemoryCare" at bounding box center [365, 169] width 8 height 9
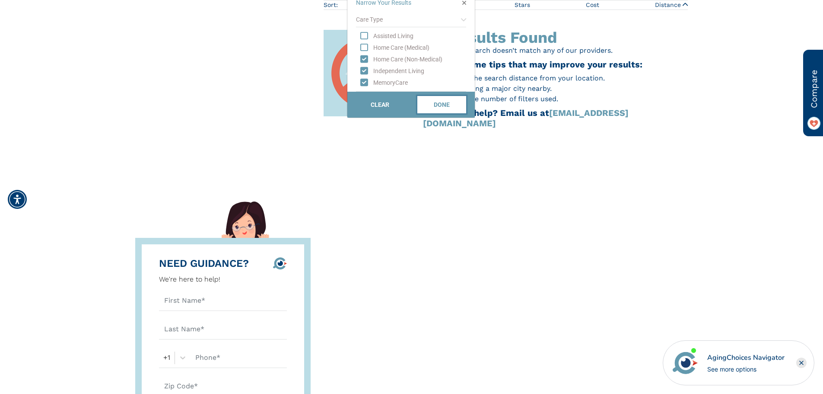
click at [446, 109] on button "DONE" at bounding box center [442, 104] width 49 height 17
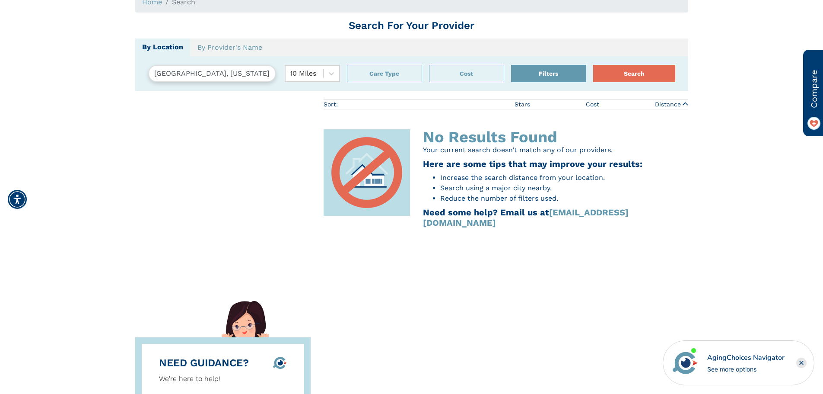
scroll to position [0, 0]
